Goal: Information Seeking & Learning: Learn about a topic

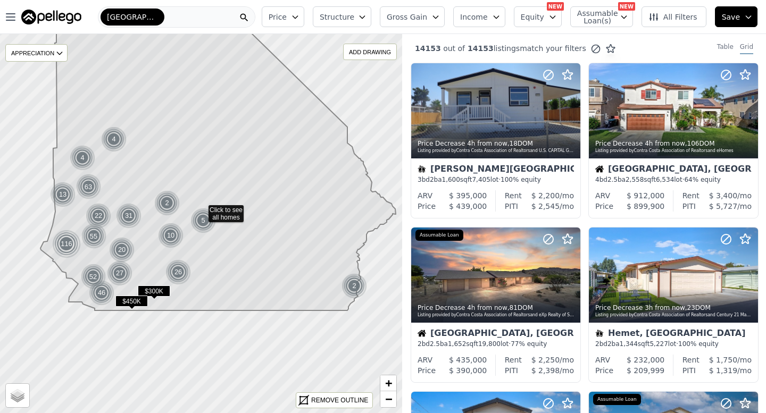
click at [299, 14] on icon "button" at bounding box center [295, 17] width 9 height 9
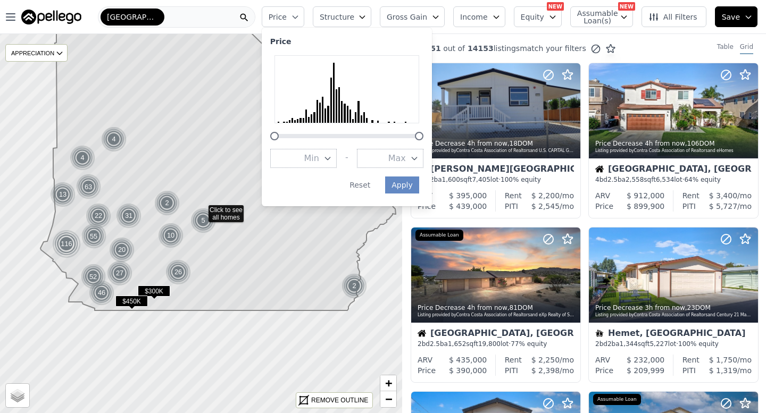
click at [366, 18] on icon "button" at bounding box center [362, 17] width 9 height 9
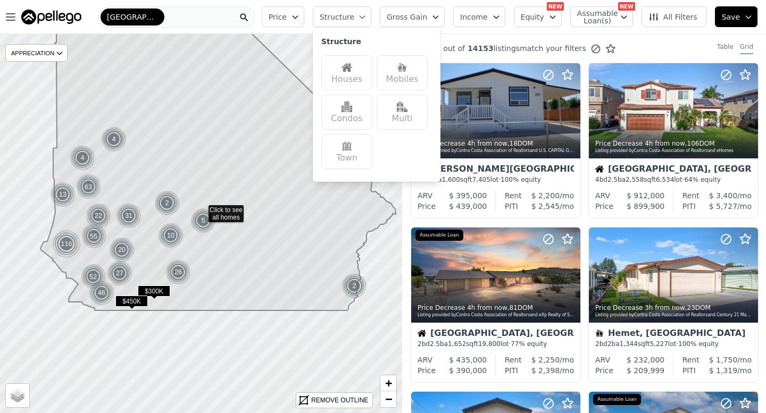
click at [366, 71] on div "Houses" at bounding box center [346, 72] width 51 height 35
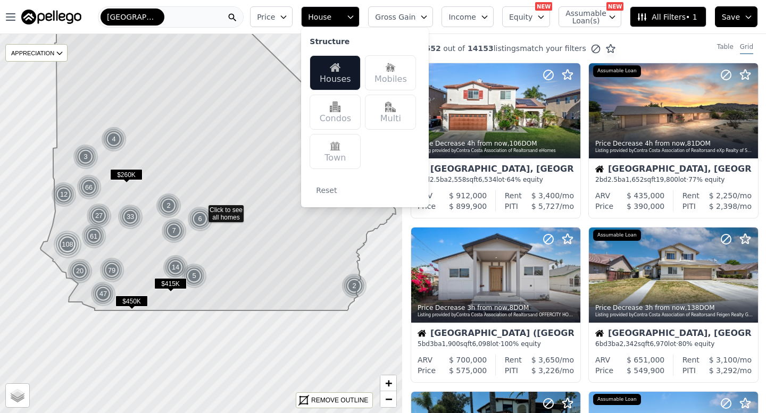
click at [288, 20] on icon "button" at bounding box center [283, 17] width 9 height 9
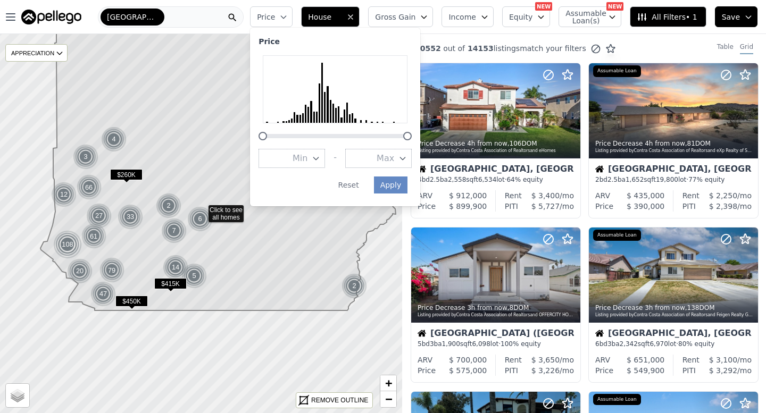
click at [394, 160] on span "Max" at bounding box center [386, 158] width 18 height 13
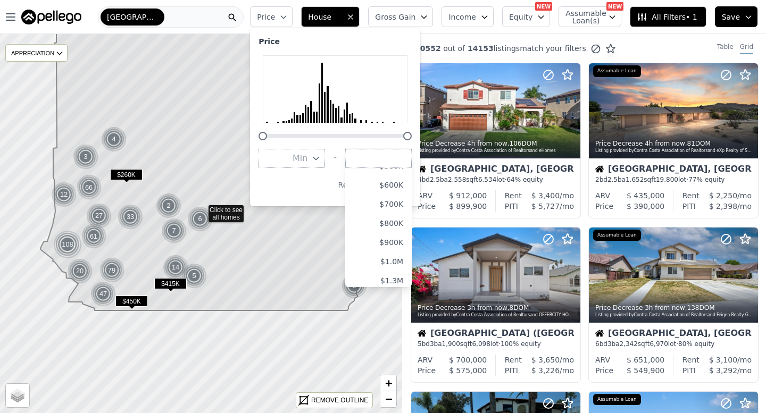
scroll to position [114, 0]
click at [399, 220] on button "$800K" at bounding box center [378, 216] width 66 height 19
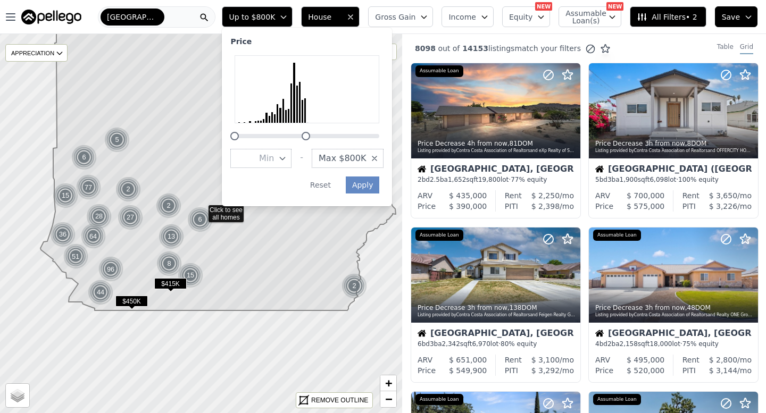
click at [366, 160] on span "Max $800K" at bounding box center [342, 158] width 47 height 13
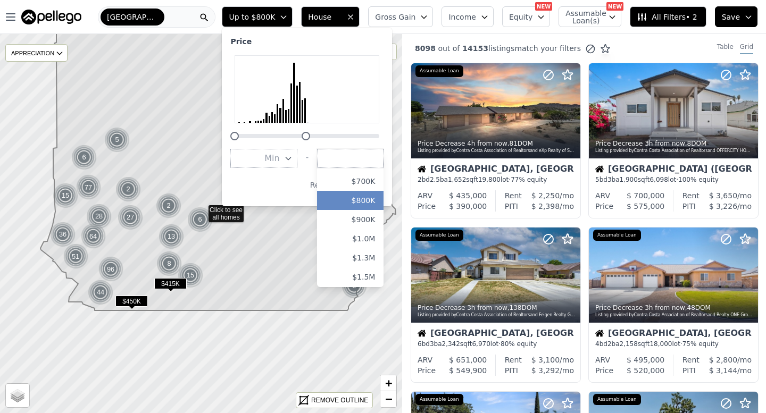
scroll to position [133, 0]
click at [377, 182] on button "$700K" at bounding box center [350, 178] width 66 height 19
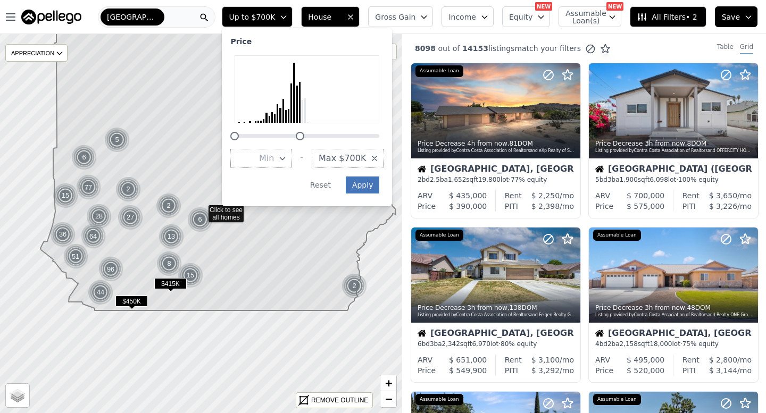
click at [372, 186] on button "Apply" at bounding box center [363, 185] width 34 height 17
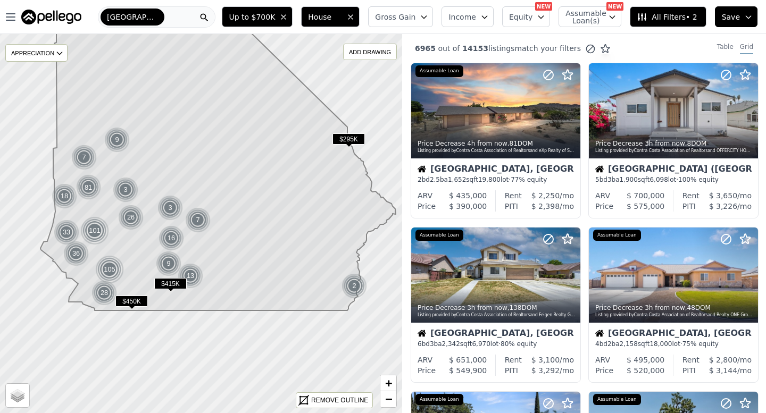
click at [424, 14] on button "Gross Gain" at bounding box center [400, 16] width 65 height 21
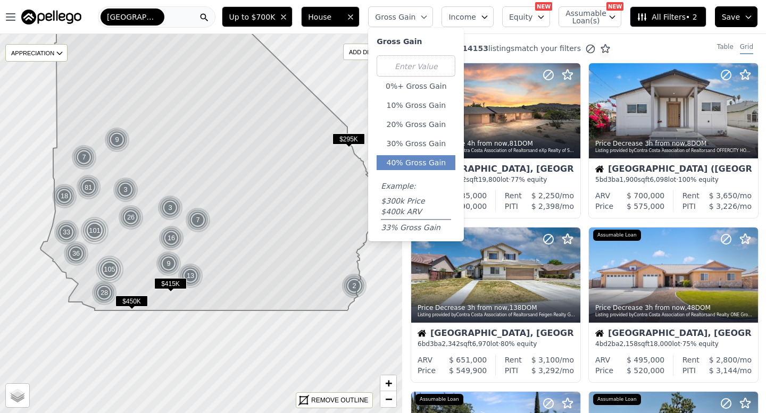
click at [436, 161] on button "40% Gross Gain" at bounding box center [416, 162] width 79 height 15
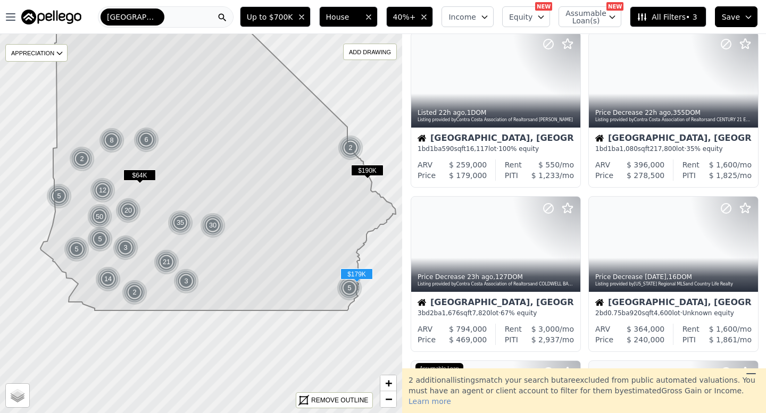
scroll to position [196, 0]
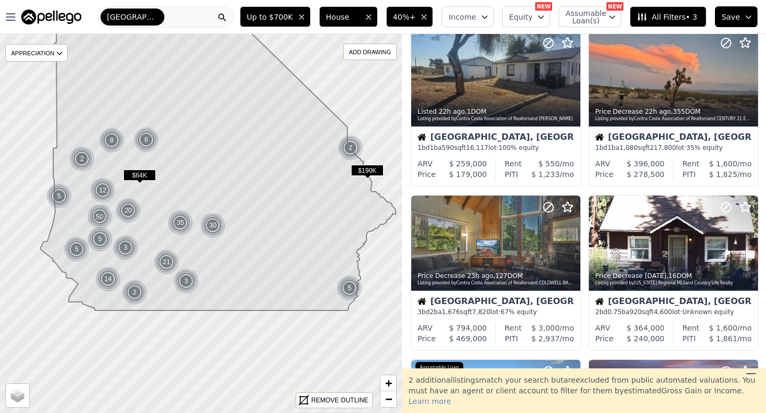
click at [670, 20] on span "All Filters • 3" at bounding box center [667, 17] width 60 height 11
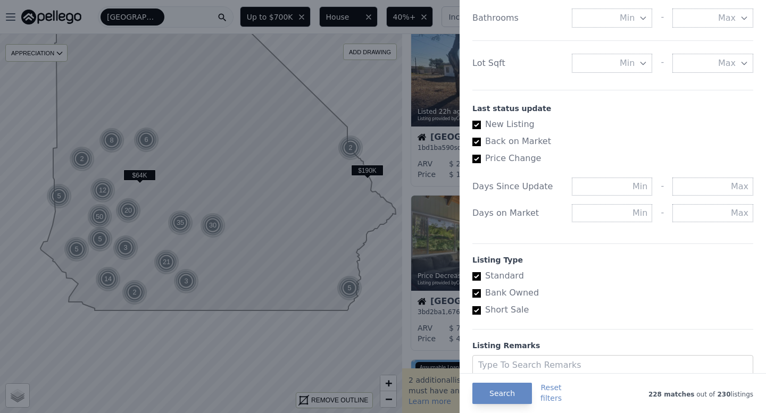
scroll to position [557, 0]
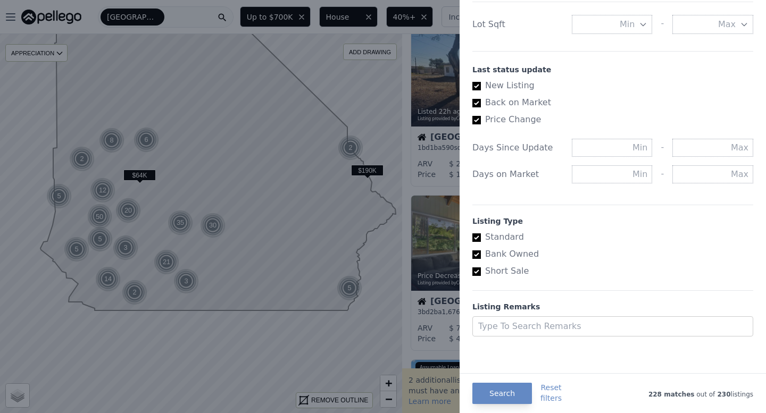
click at [418, 34] on div at bounding box center [383, 206] width 766 height 413
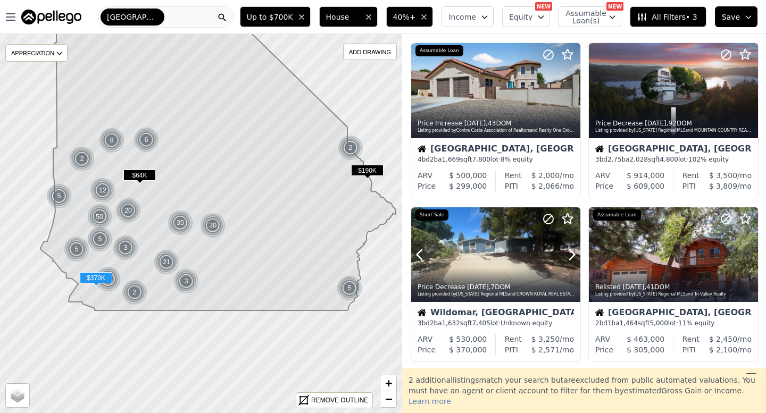
scroll to position [514, 0]
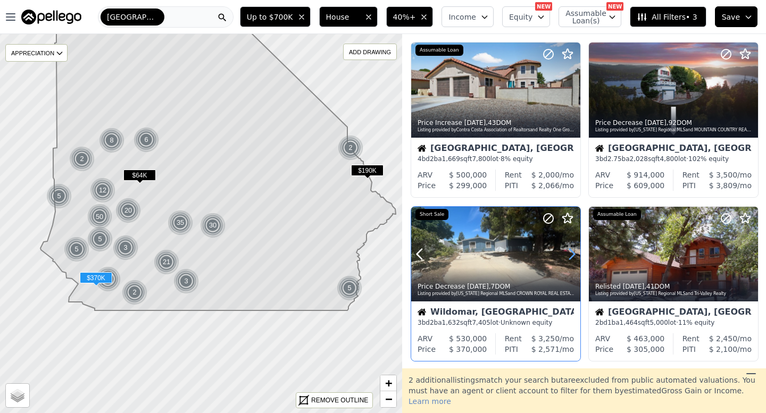
click at [569, 251] on icon at bounding box center [571, 254] width 17 height 17
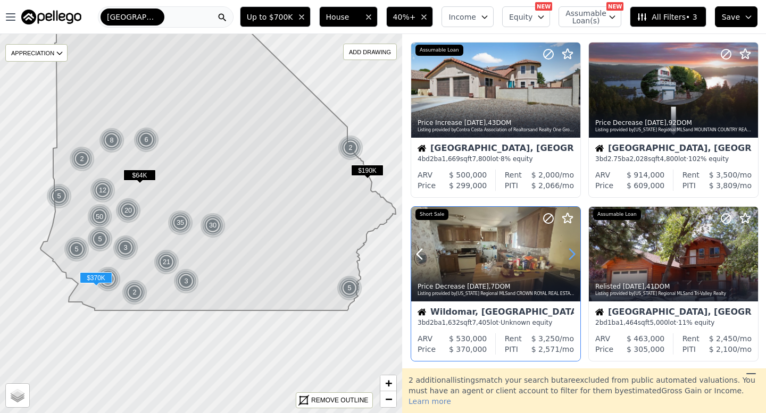
click at [569, 251] on icon at bounding box center [571, 254] width 17 height 17
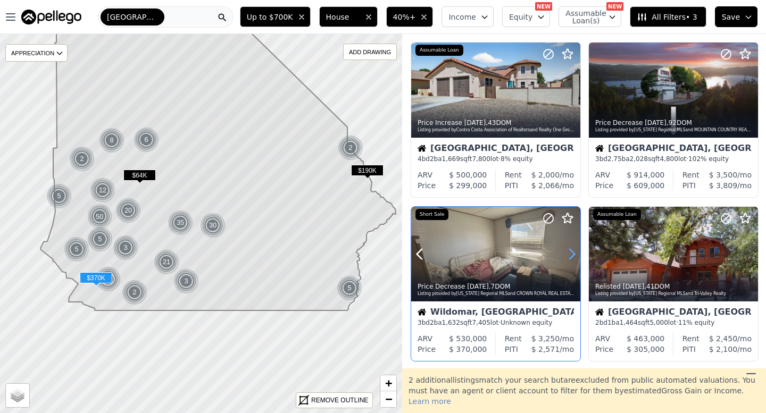
click at [569, 251] on icon at bounding box center [571, 254] width 17 height 17
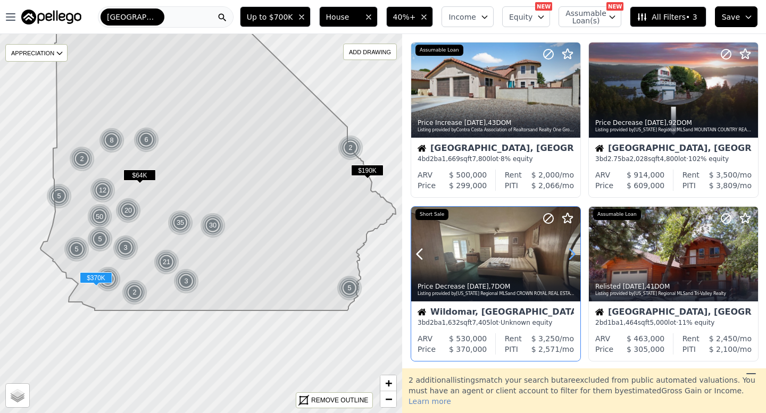
click at [569, 251] on icon at bounding box center [571, 254] width 17 height 17
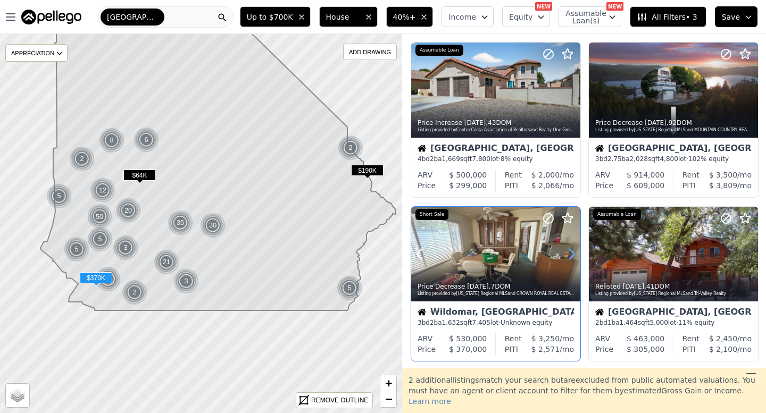
click at [569, 251] on icon at bounding box center [571, 254] width 17 height 17
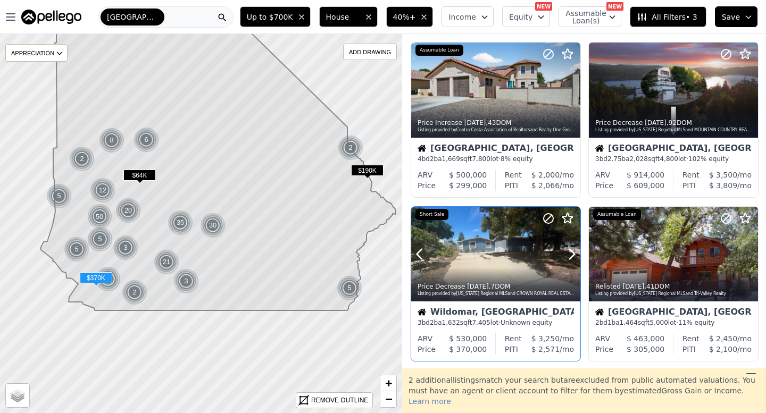
click at [509, 263] on div at bounding box center [495, 254] width 169 height 95
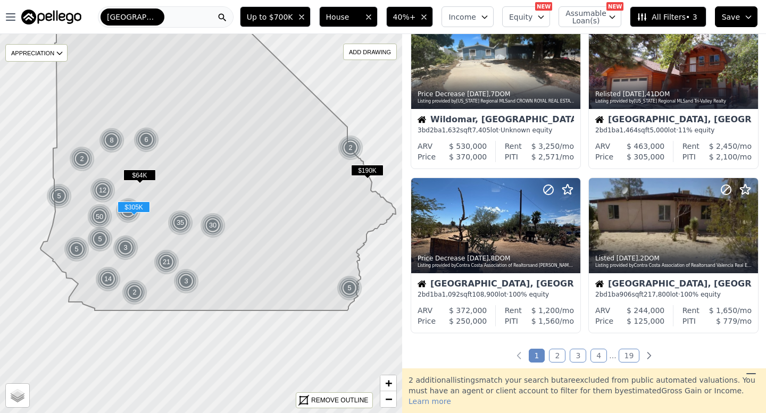
scroll to position [707, 0]
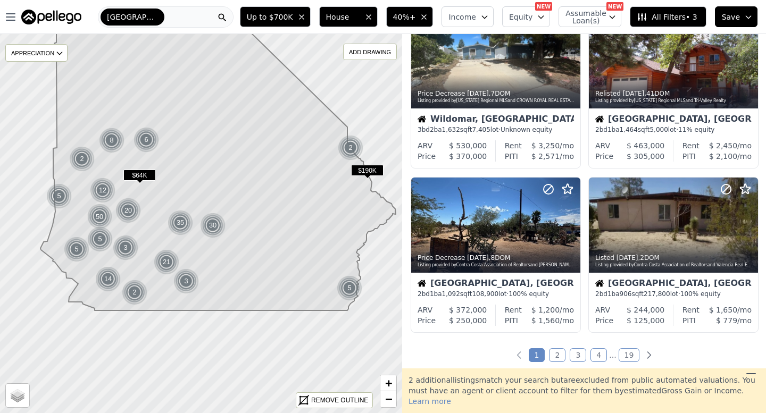
click at [559, 357] on link "2" at bounding box center [557, 355] width 16 height 14
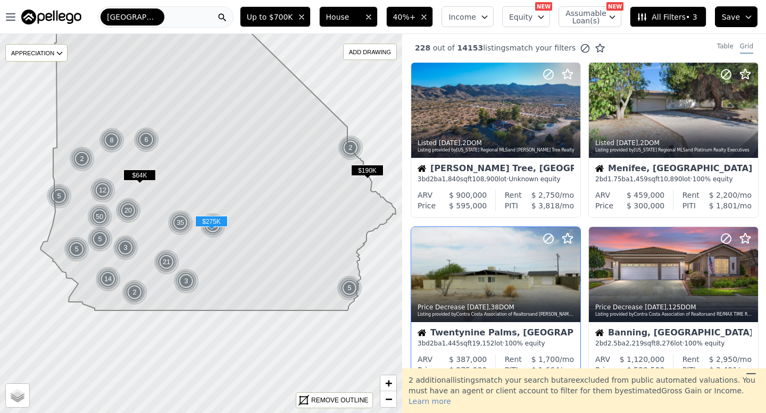
scroll to position [0, 0]
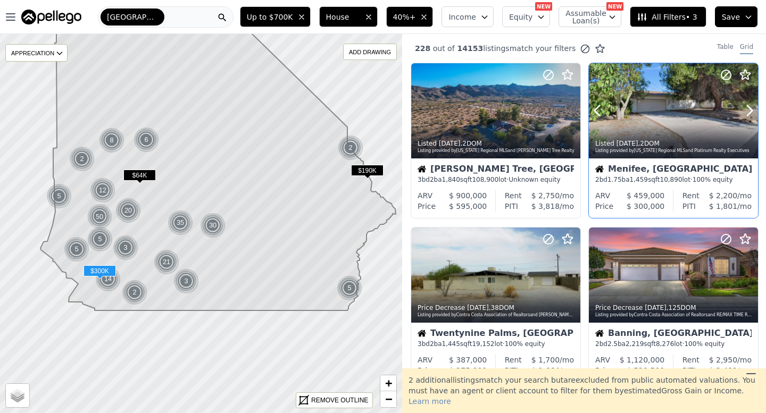
click at [687, 112] on div at bounding box center [673, 110] width 169 height 95
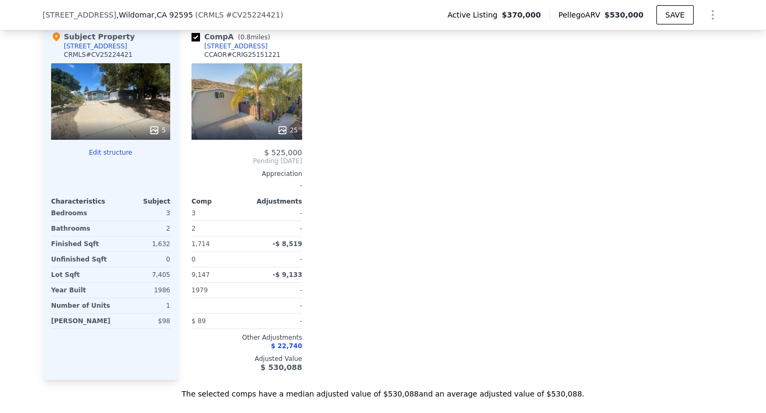
scroll to position [996, 0]
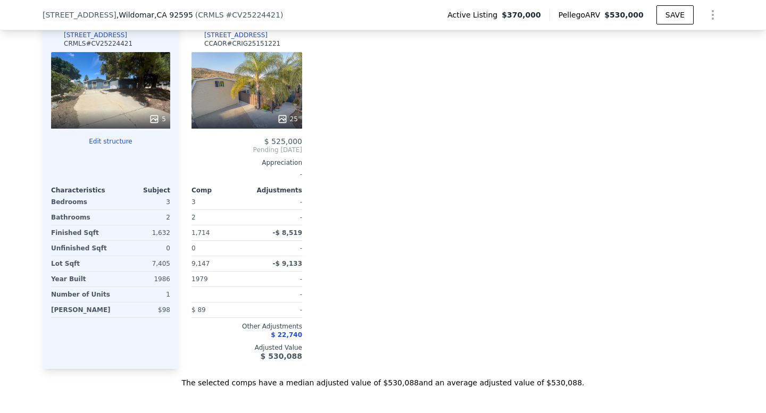
click at [273, 147] on span "Pending Sep 2025" at bounding box center [246, 150] width 111 height 9
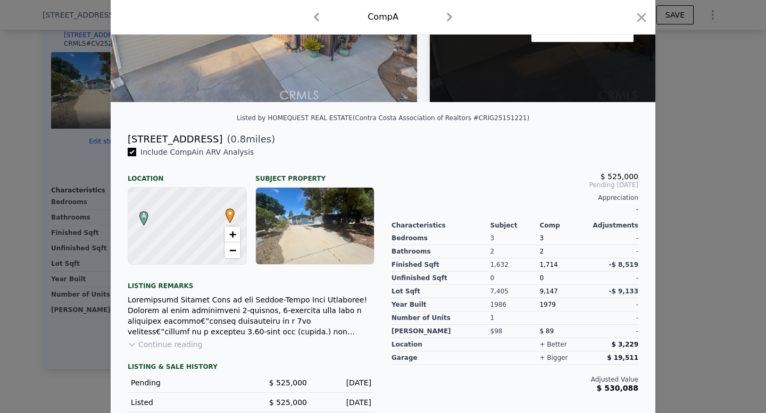
scroll to position [66, 0]
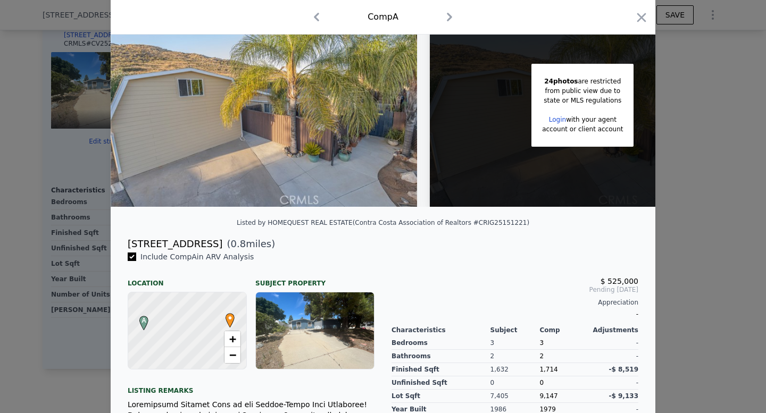
click at [697, 210] on div at bounding box center [383, 206] width 766 height 413
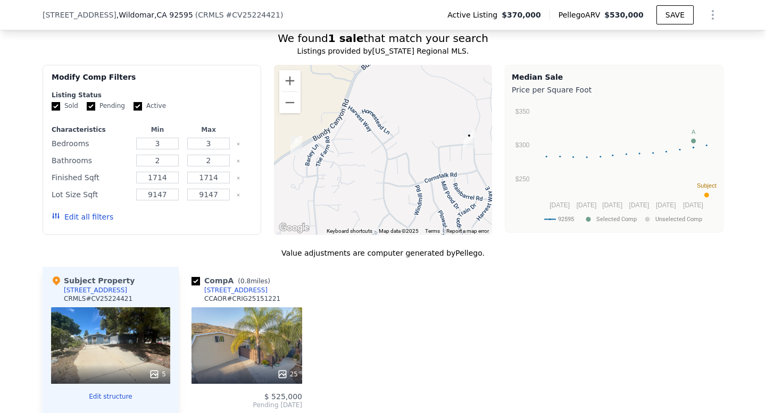
scroll to position [690, 0]
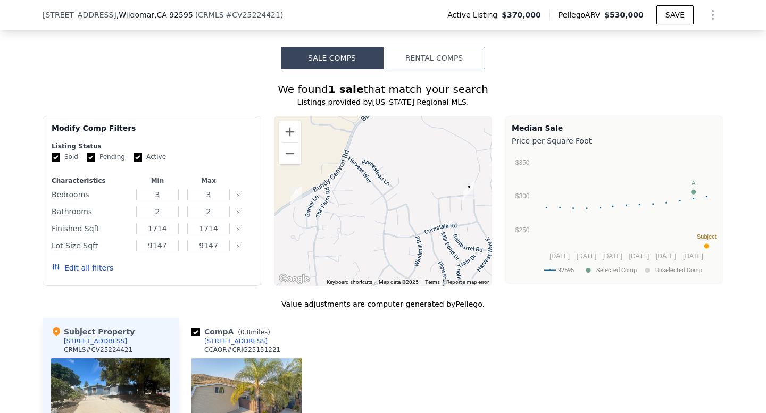
click at [419, 248] on div at bounding box center [383, 201] width 219 height 170
click at [289, 163] on button "Zoom out" at bounding box center [289, 153] width 21 height 21
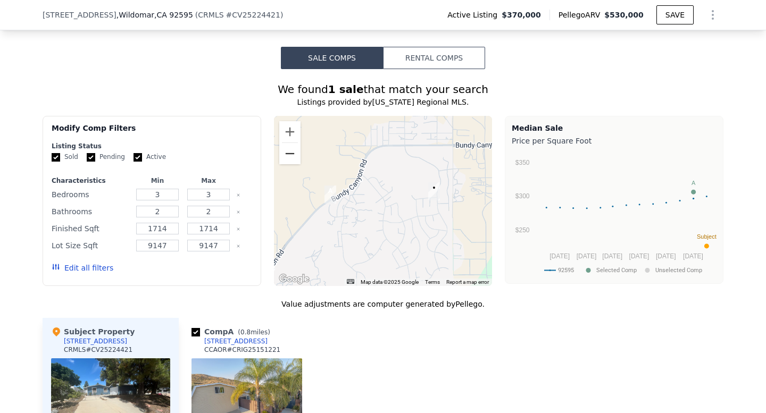
click at [289, 163] on button "Zoom out" at bounding box center [289, 153] width 21 height 21
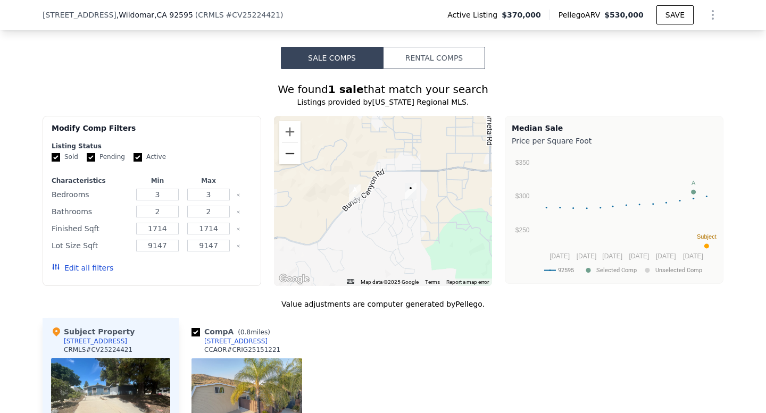
click at [289, 163] on button "Zoom out" at bounding box center [289, 153] width 21 height 21
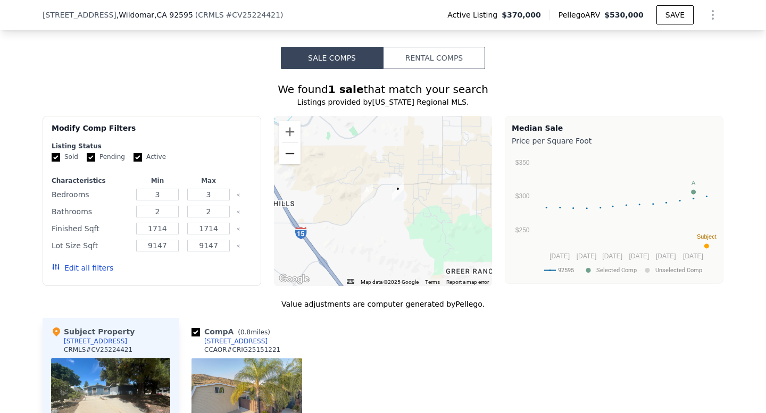
click at [289, 163] on button "Zoom out" at bounding box center [289, 153] width 21 height 21
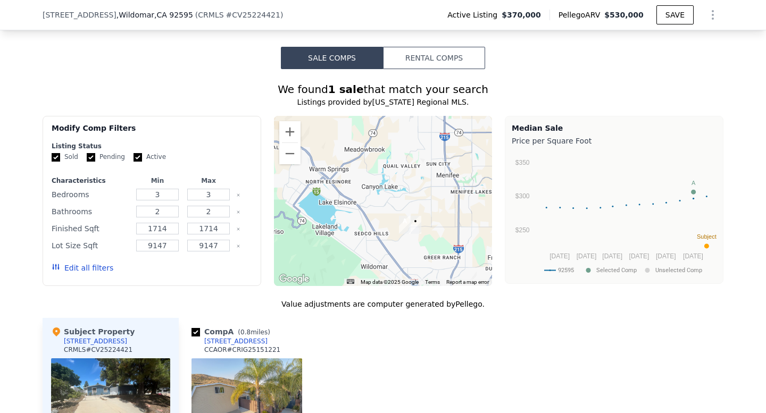
drag, startPoint x: 361, startPoint y: 183, endPoint x: 402, endPoint y: 229, distance: 61.0
click at [402, 229] on div at bounding box center [383, 201] width 219 height 170
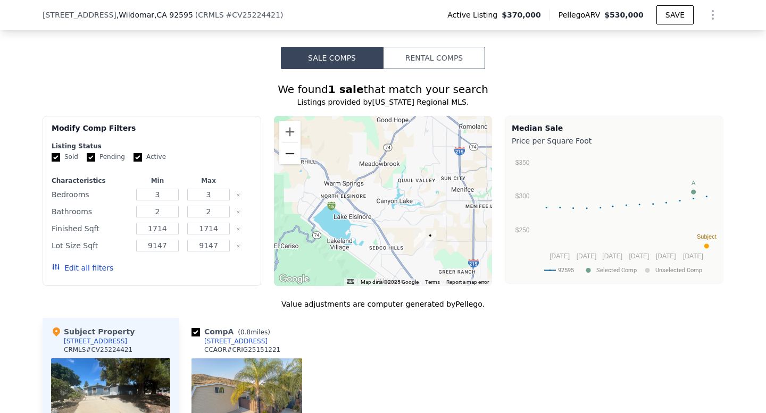
click at [285, 150] on button "Zoom out" at bounding box center [289, 153] width 21 height 21
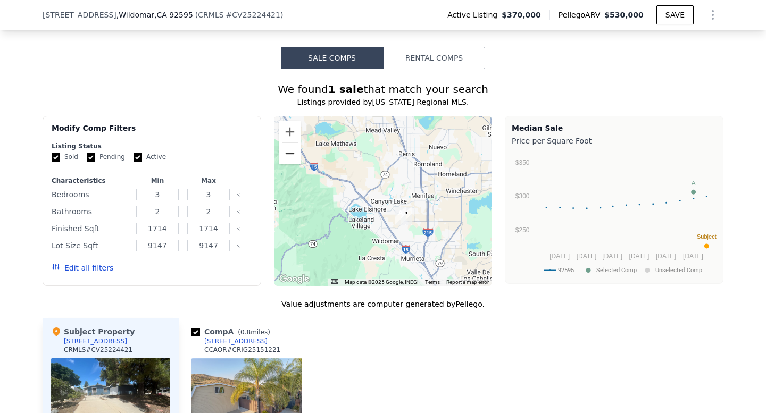
click at [285, 150] on button "Zoom out" at bounding box center [289, 153] width 21 height 21
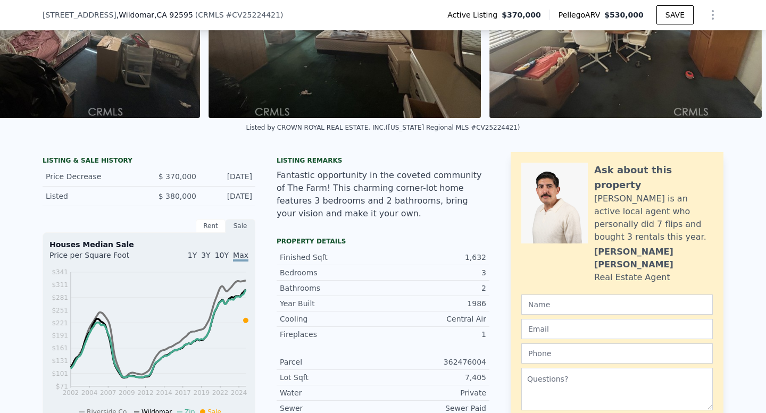
scroll to position [0, 0]
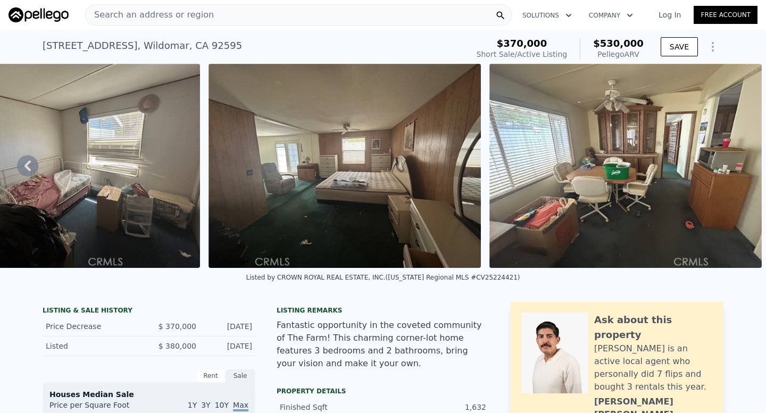
type input "4"
type input "1536"
type input "1997"
type input "6970"
type input "9148"
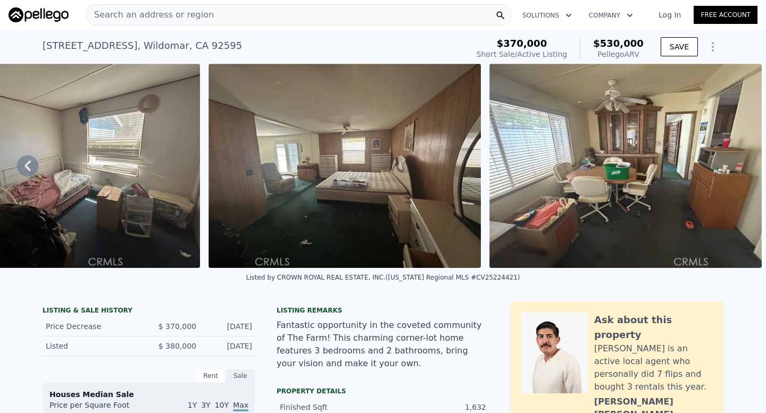
type input "$ 514,000"
type input "4"
type input "$ 94,096"
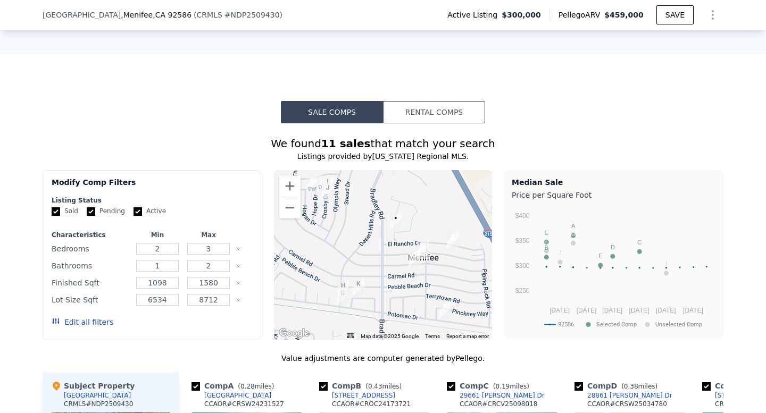
scroll to position [919, 0]
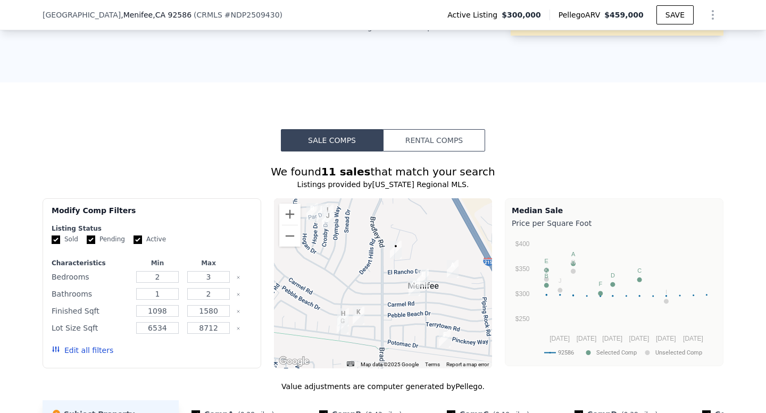
click at [408, 260] on div at bounding box center [383, 283] width 219 height 170
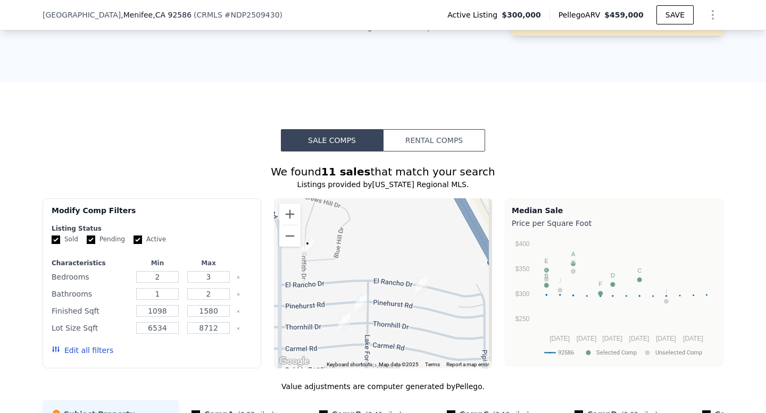
drag, startPoint x: 430, startPoint y: 288, endPoint x: 352, endPoint y: 288, distance: 77.6
click at [352, 288] on div at bounding box center [383, 283] width 219 height 170
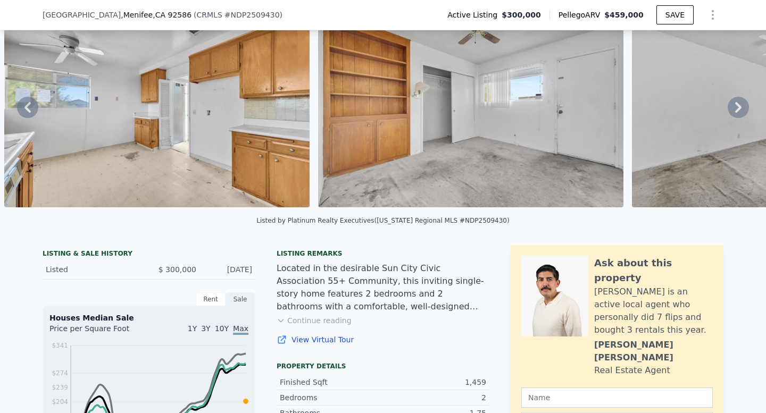
scroll to position [0, 0]
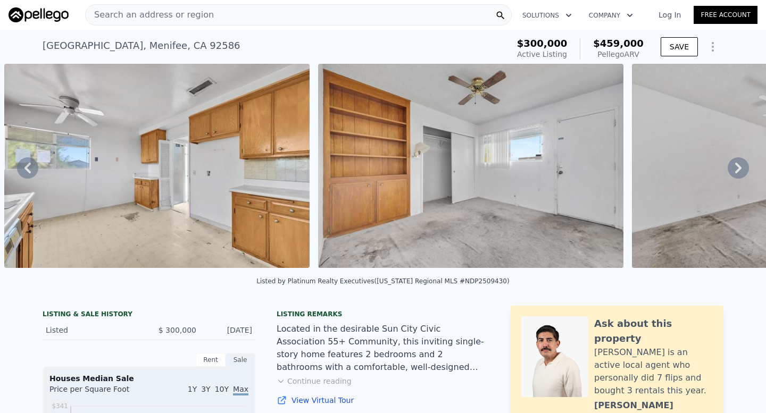
click at [747, 162] on icon at bounding box center [738, 167] width 21 height 21
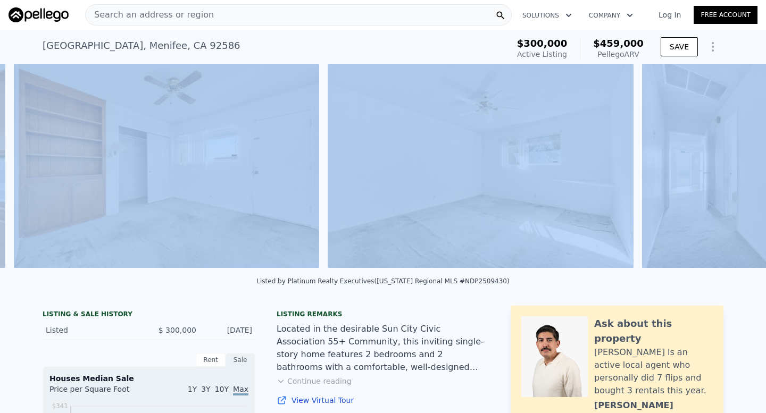
scroll to position [0, 3625]
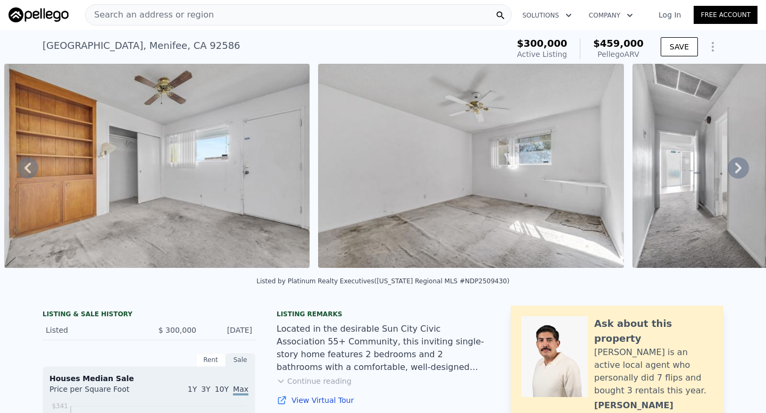
click at [601, 281] on div "Listed by Platinum Realty Executives (California Regional MLS #NDP2509430)" at bounding box center [383, 285] width 766 height 26
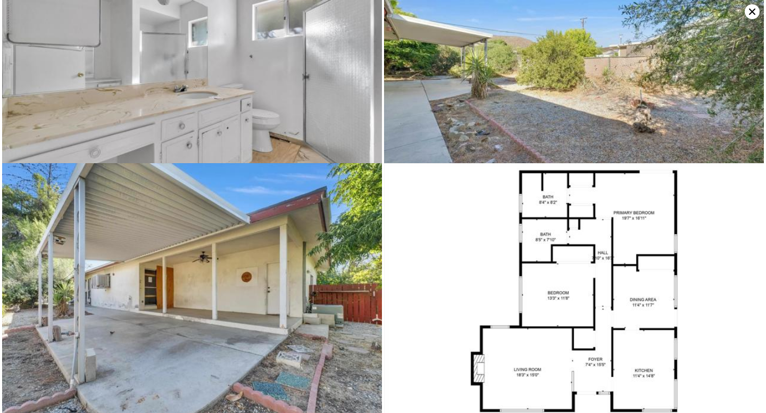
scroll to position [1939, 0]
